Goal: Find specific page/section: Find specific page/section

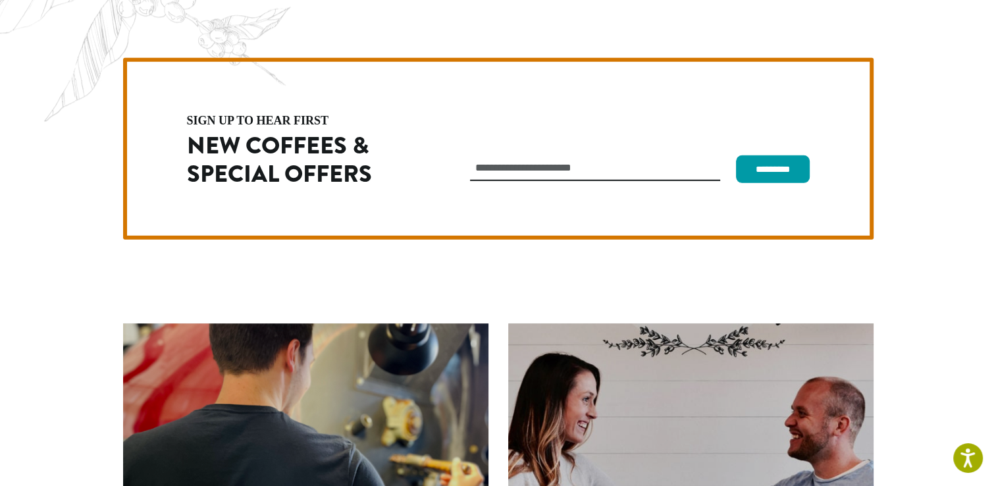
scroll to position [3718, 0]
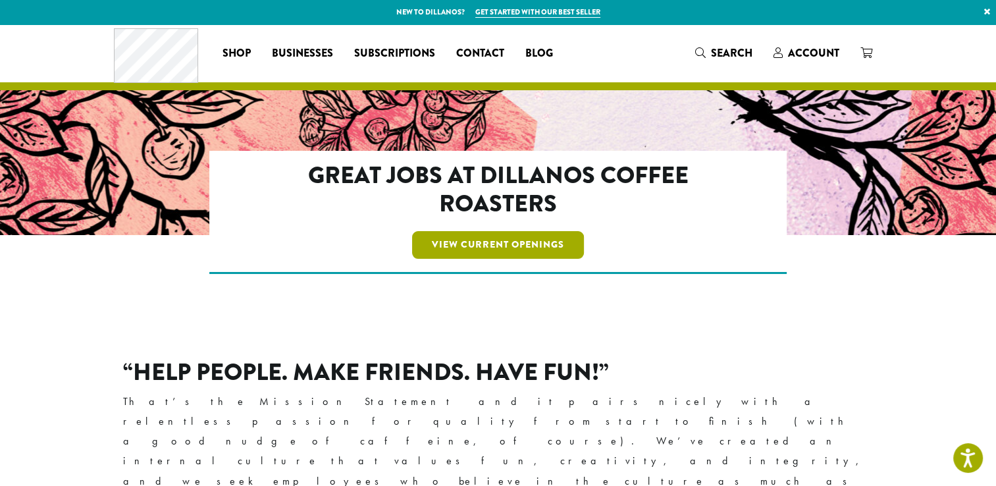
click at [475, 251] on link "View Current Openings" at bounding box center [498, 245] width 172 height 28
